Goal: Information Seeking & Learning: Learn about a topic

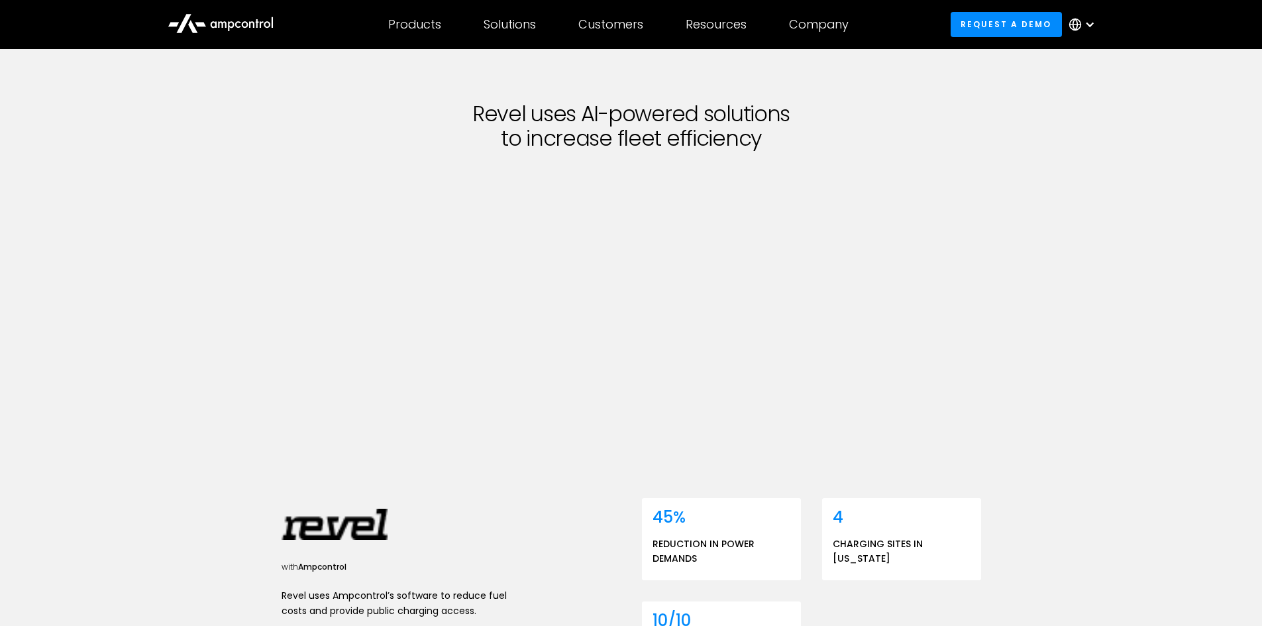
scroll to position [66, 0]
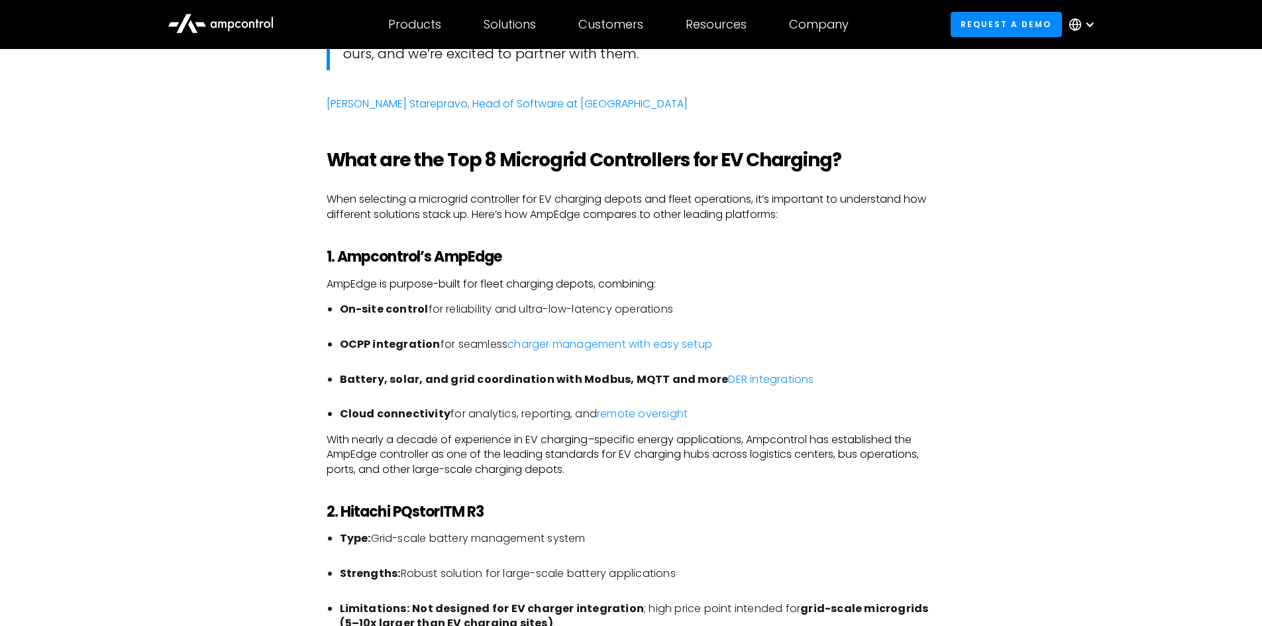
scroll to position [2252, 0]
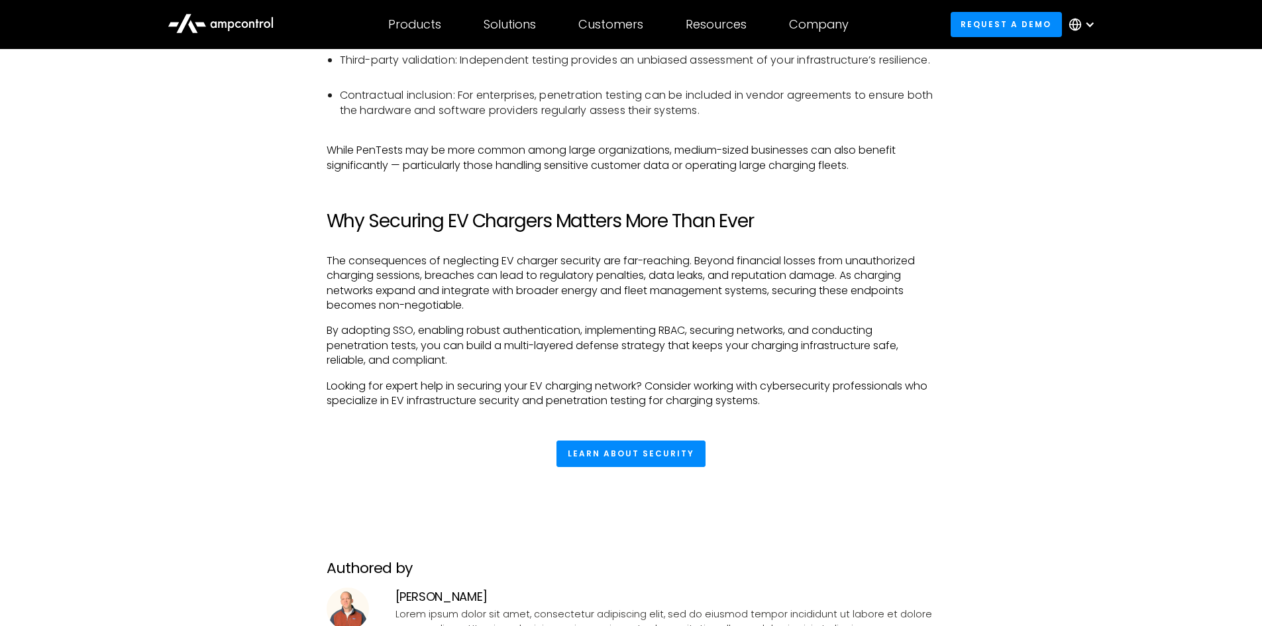
scroll to position [2583, 0]
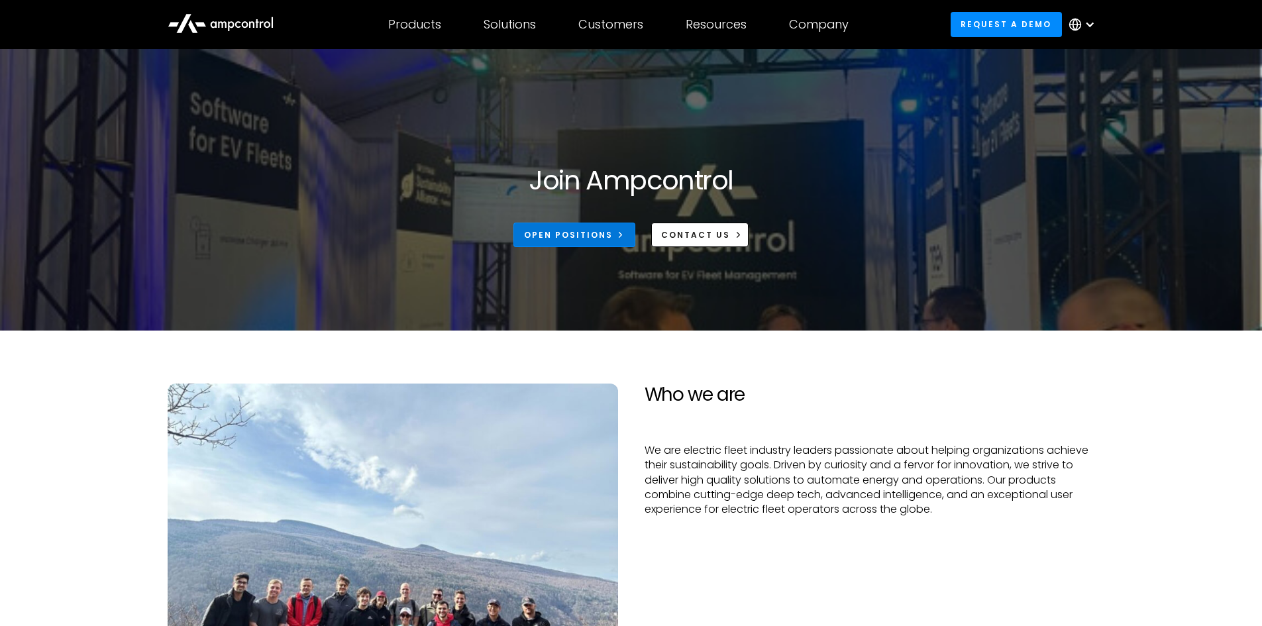
click at [597, 233] on div "Open Positions" at bounding box center [568, 235] width 89 height 12
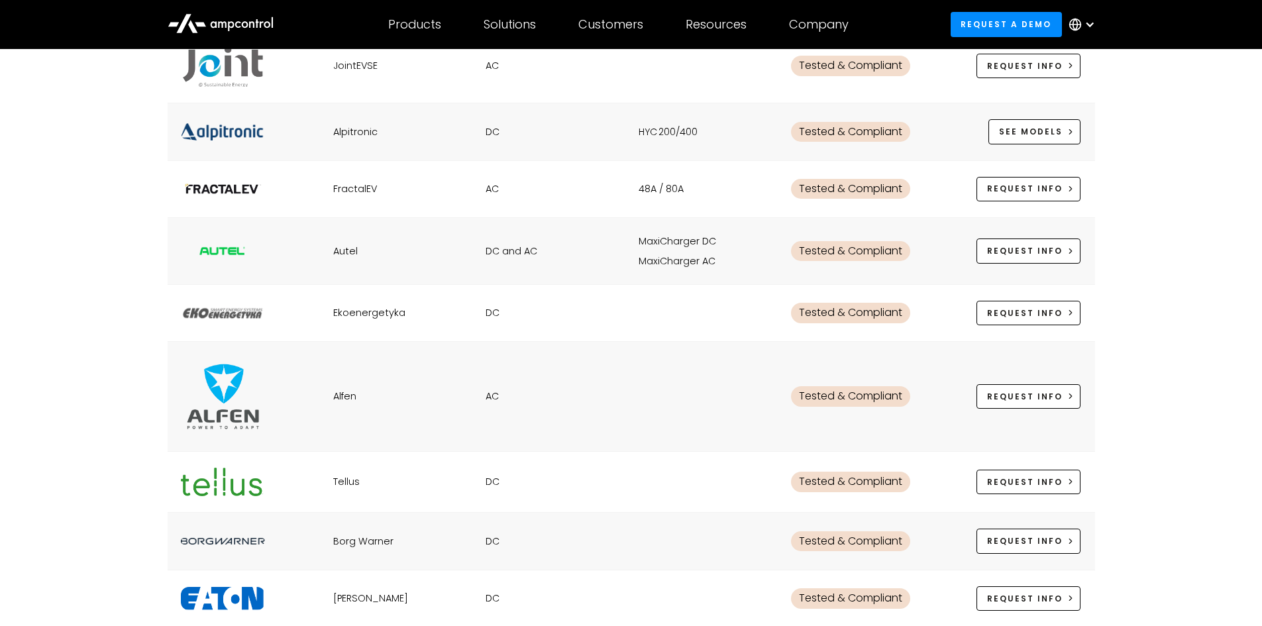
scroll to position [2450, 0]
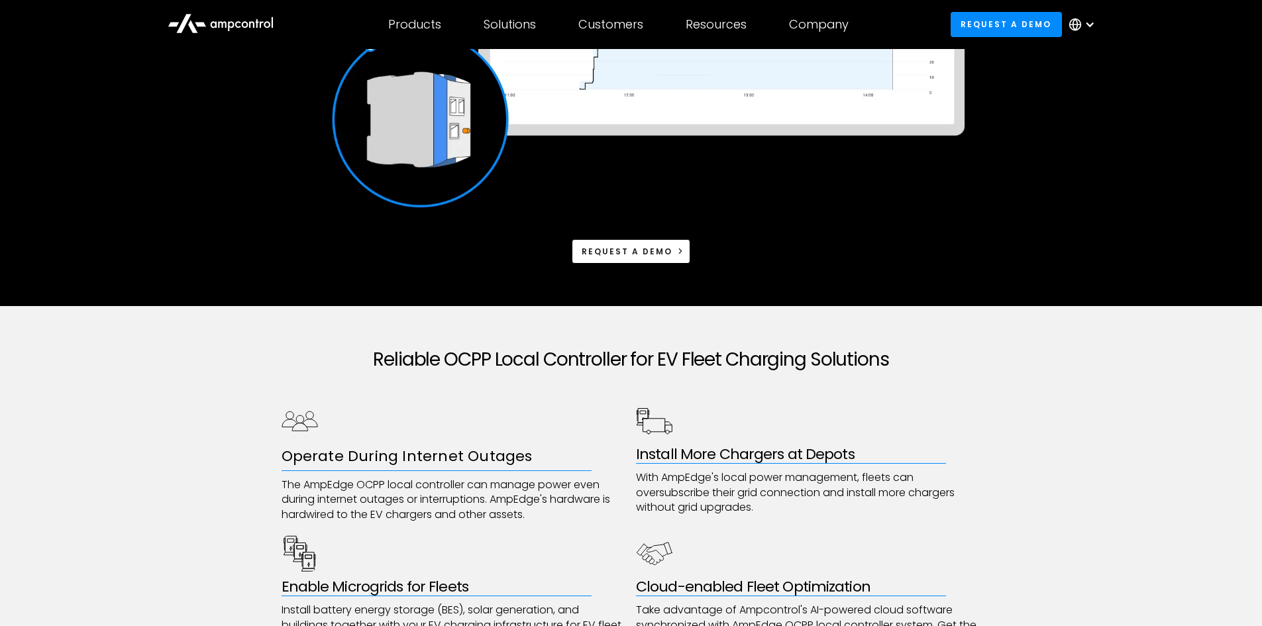
scroll to position [397, 0]
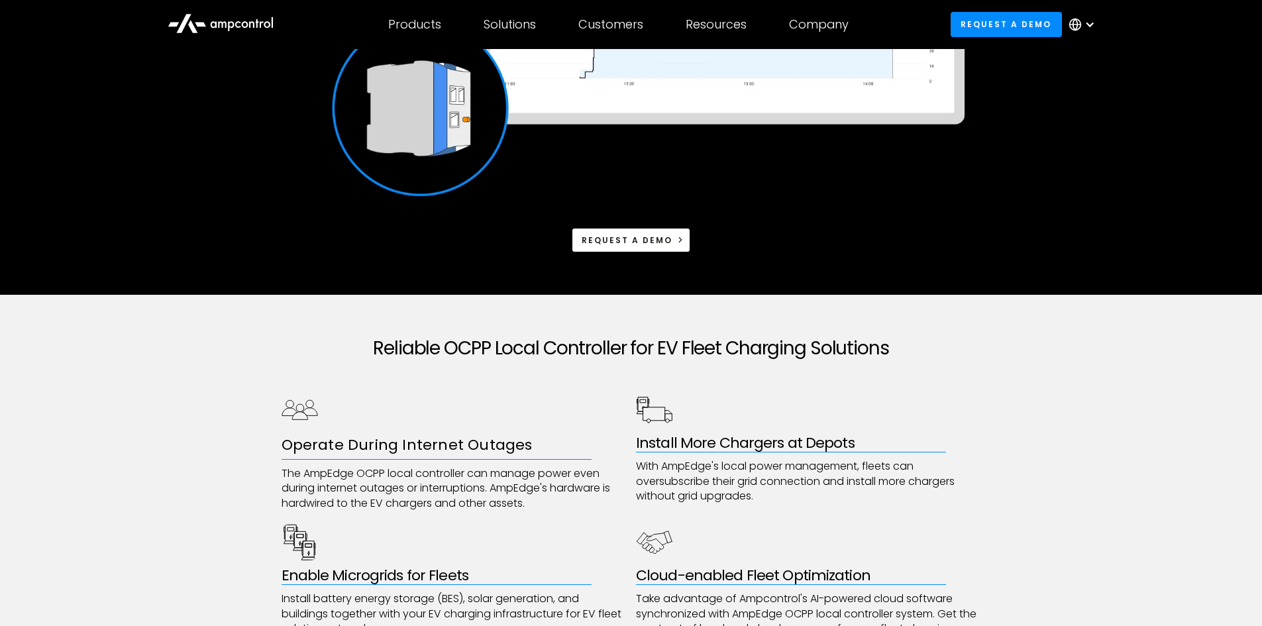
drag, startPoint x: 1159, startPoint y: 442, endPoint x: 1199, endPoint y: 515, distance: 83.3
click at [1199, 515] on div "Reliable OCPP Local Controller for EV Fleet Charging Solutions Operate During I…" at bounding box center [631, 539] width 1262 height 489
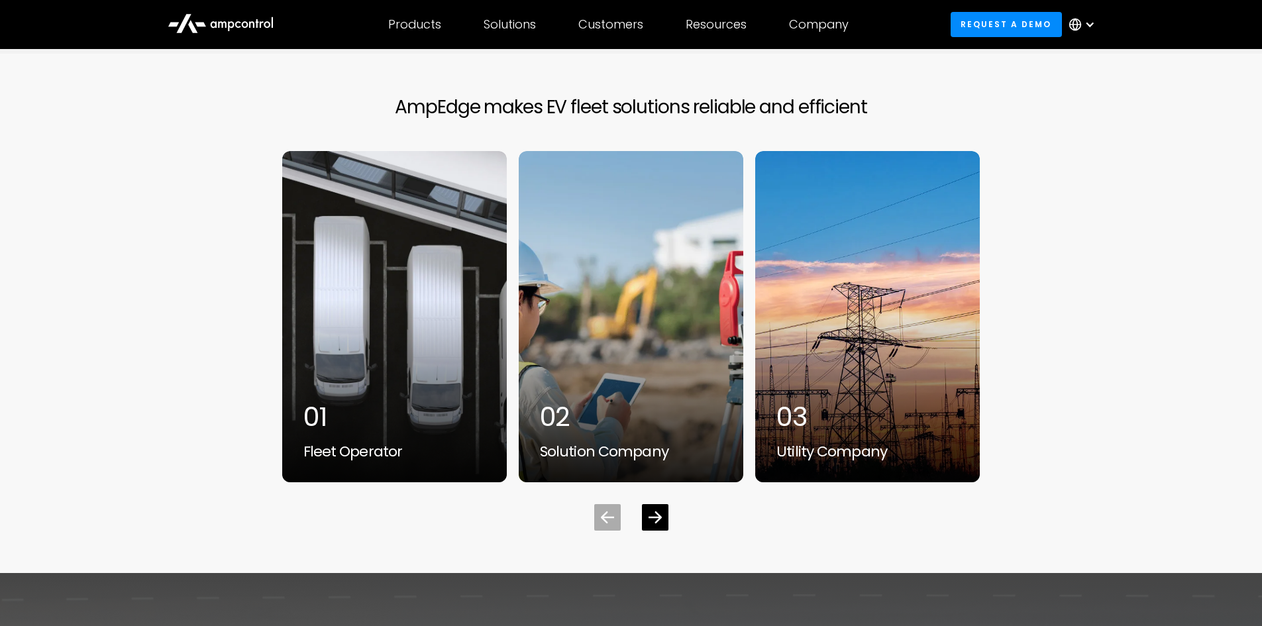
scroll to position [4040, 0]
